Goal: Task Accomplishment & Management: Complete application form

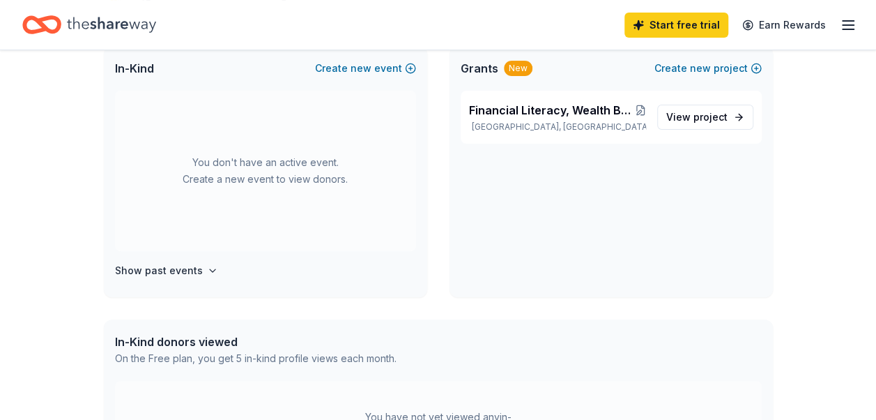
scroll to position [70, 0]
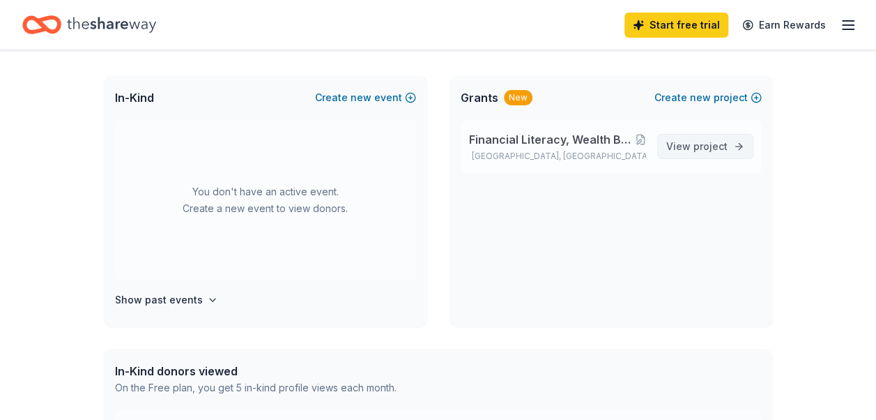
click at [706, 144] on span "project" at bounding box center [711, 146] width 34 height 12
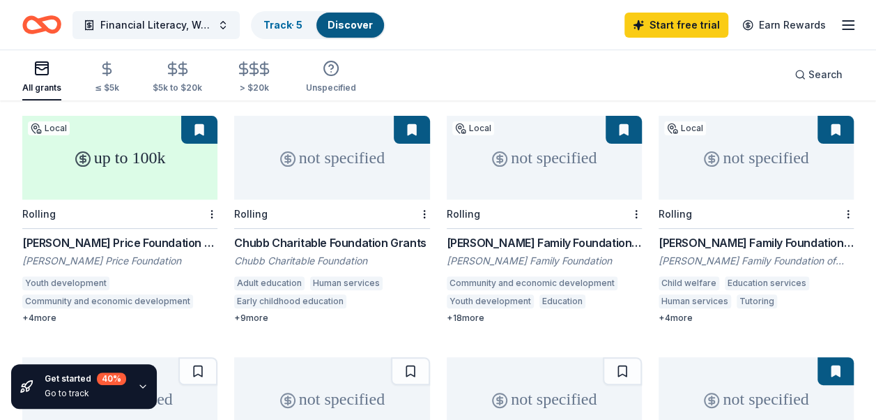
scroll to position [128, 0]
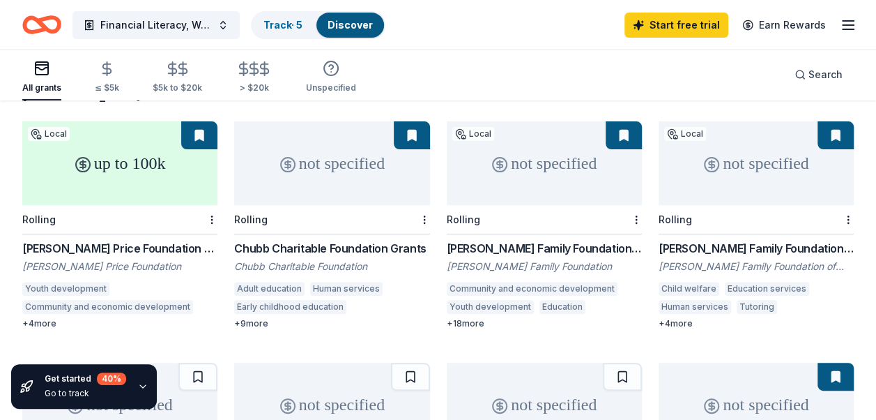
click at [126, 240] on div "[PERSON_NAME] Price Foundation Grants" at bounding box center [119, 248] width 195 height 17
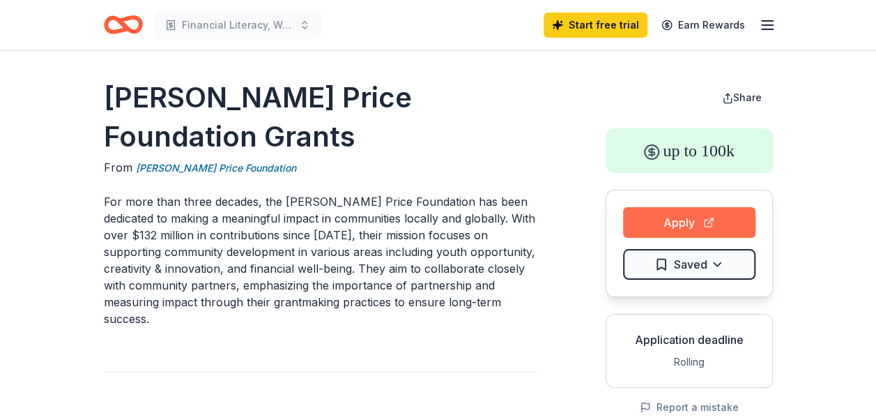
click at [689, 218] on button "Apply" at bounding box center [689, 222] width 132 height 31
